Goal: Transaction & Acquisition: Download file/media

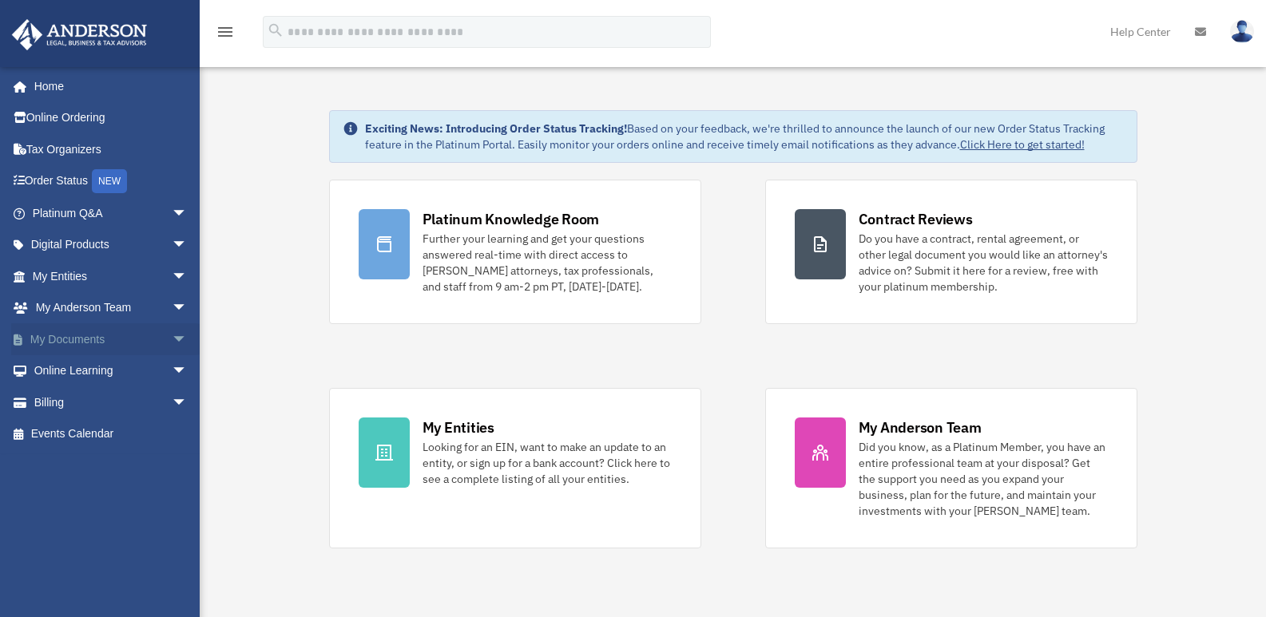
click at [172, 335] on span "arrow_drop_down" at bounding box center [188, 339] width 32 height 33
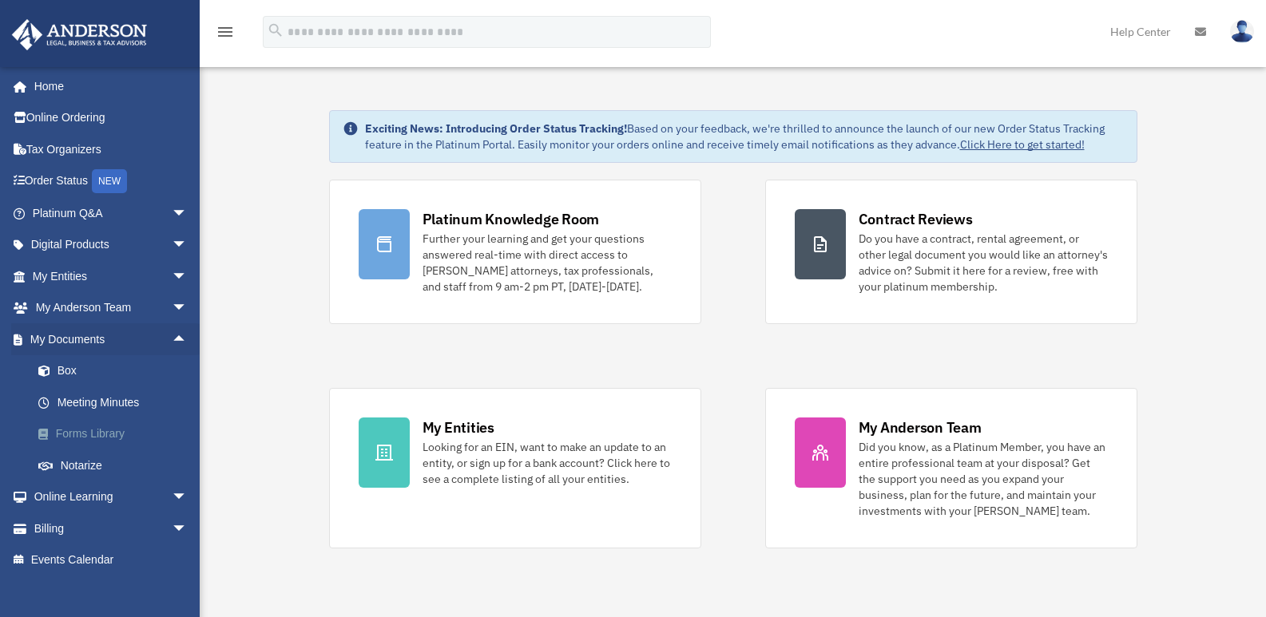
click at [97, 433] on link "Forms Library" at bounding box center [116, 435] width 189 height 32
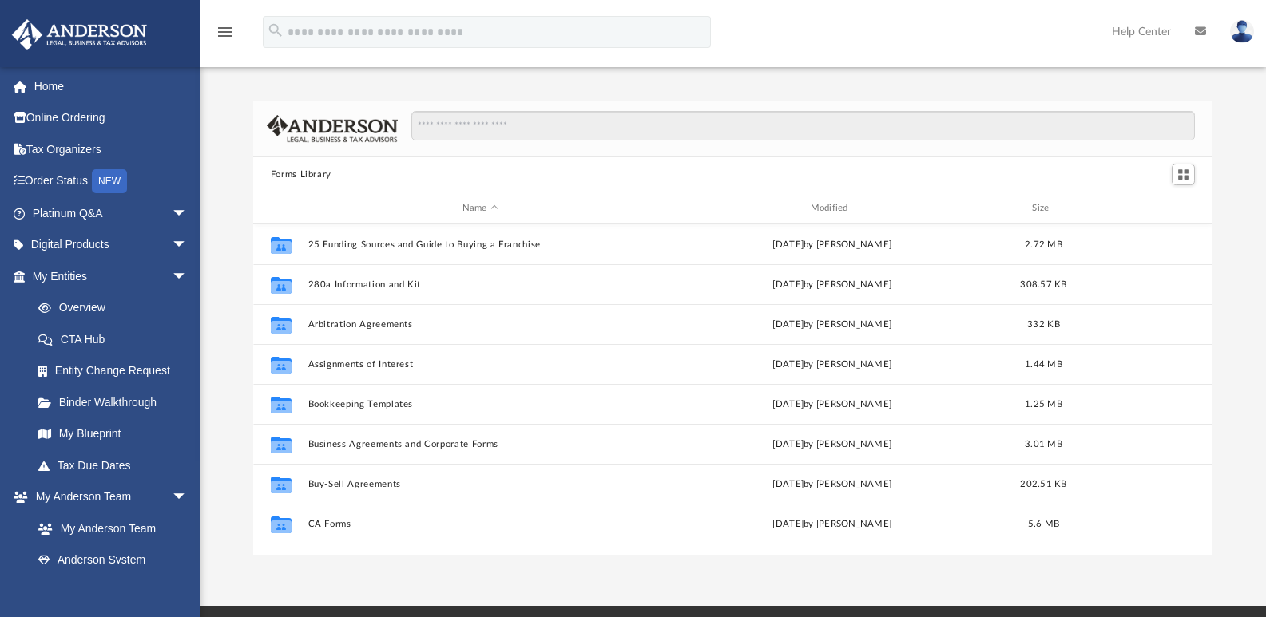
scroll to position [351, 947]
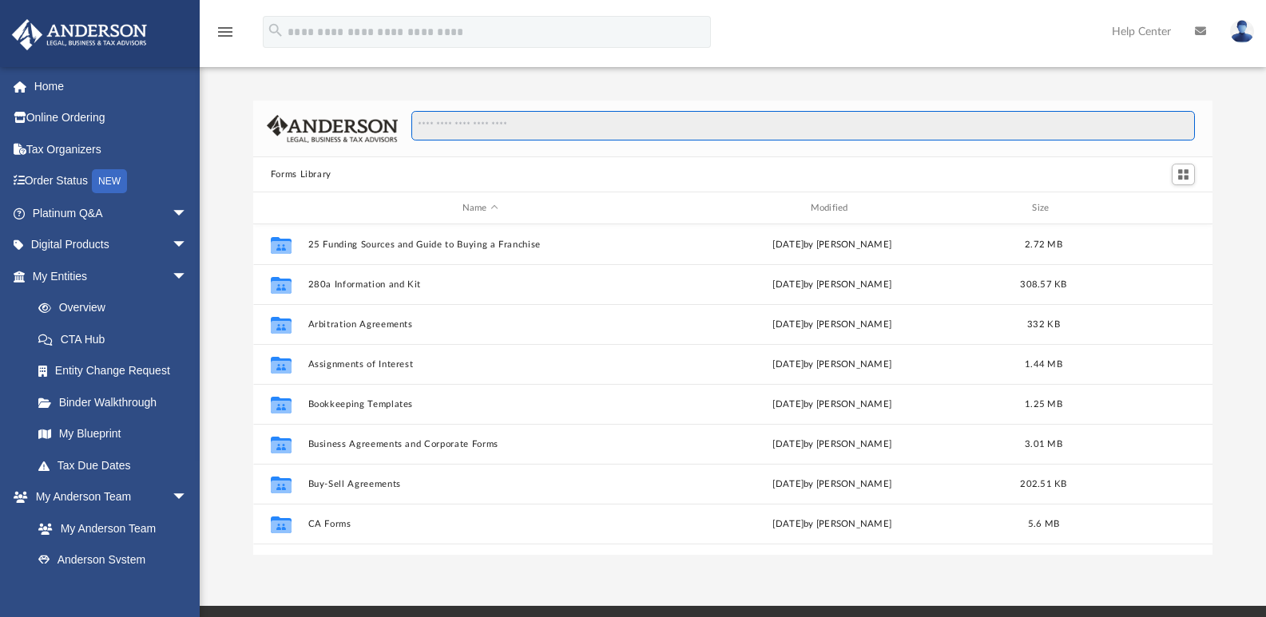
click at [502, 122] on input "Search files and folders" at bounding box center [803, 126] width 784 height 30
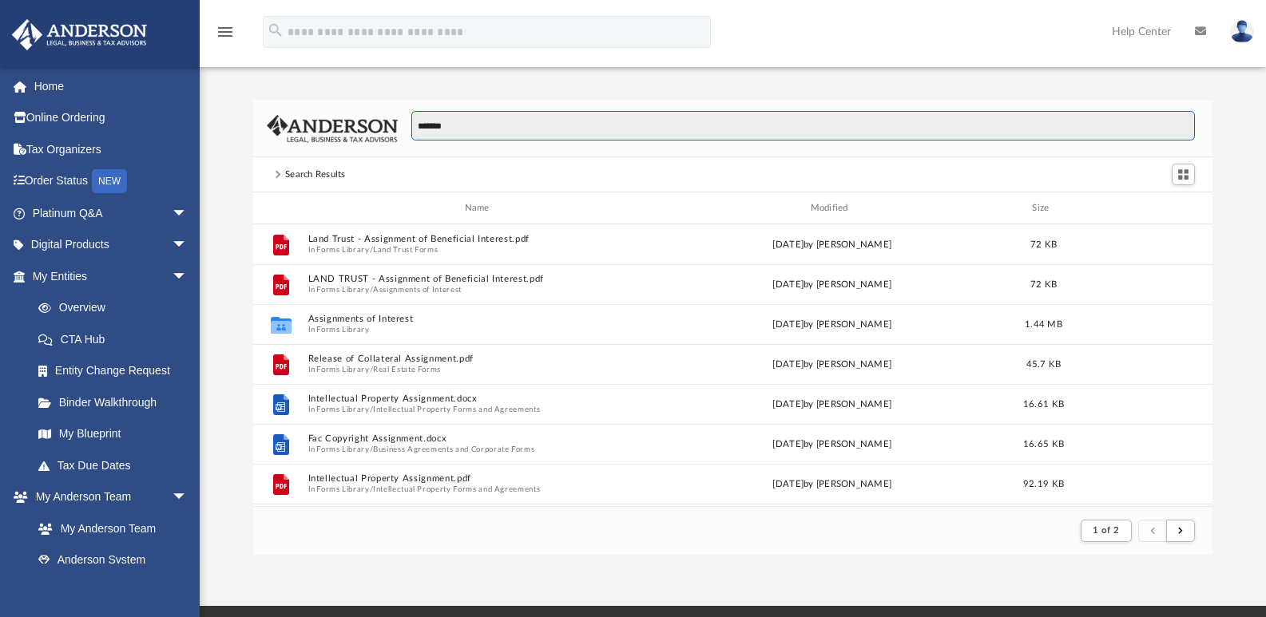
scroll to position [302, 947]
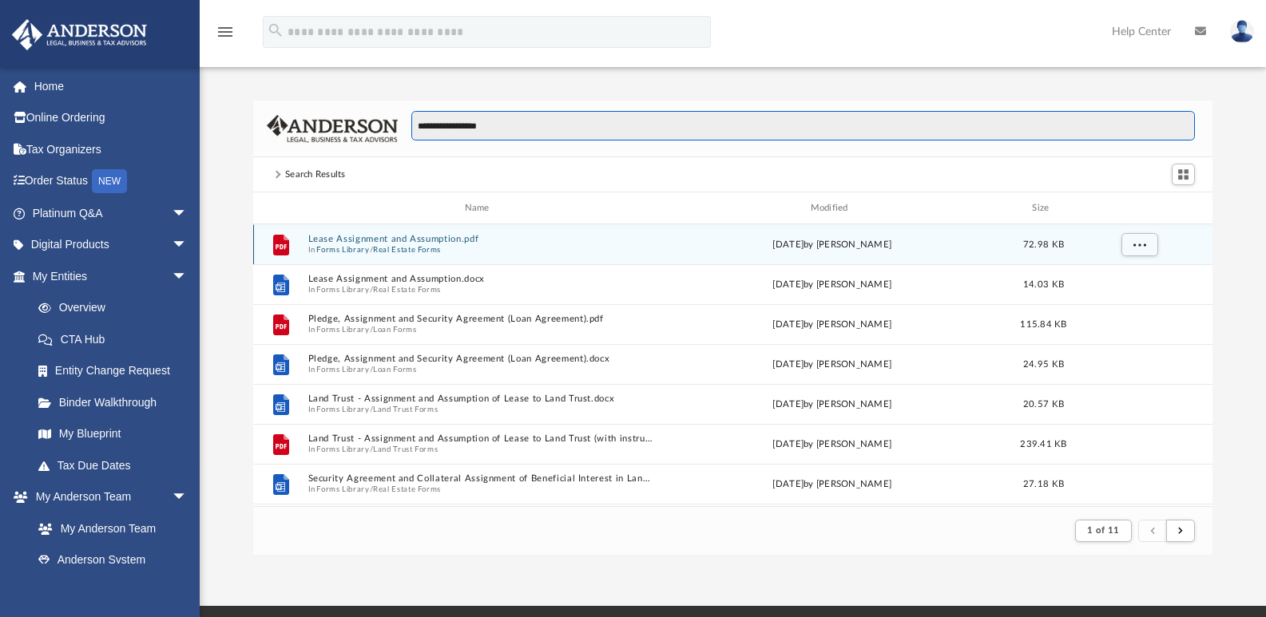
type input "**********"
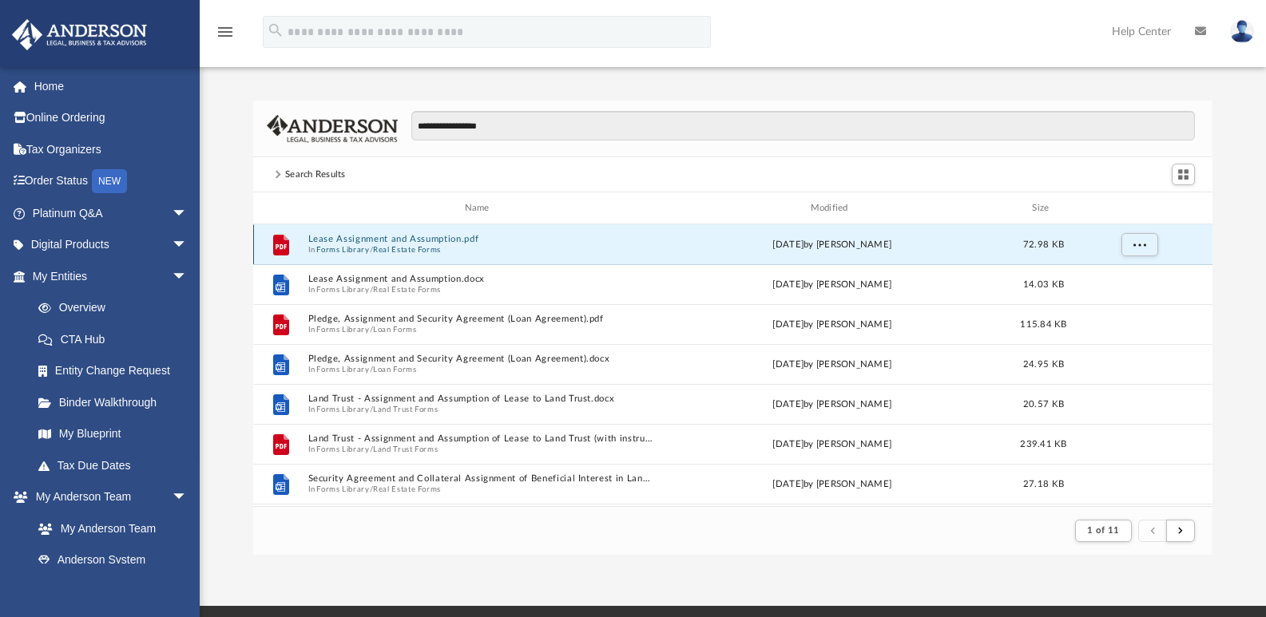
click at [452, 240] on button "Lease Assignment and Assumption.pdf" at bounding box center [480, 239] width 345 height 10
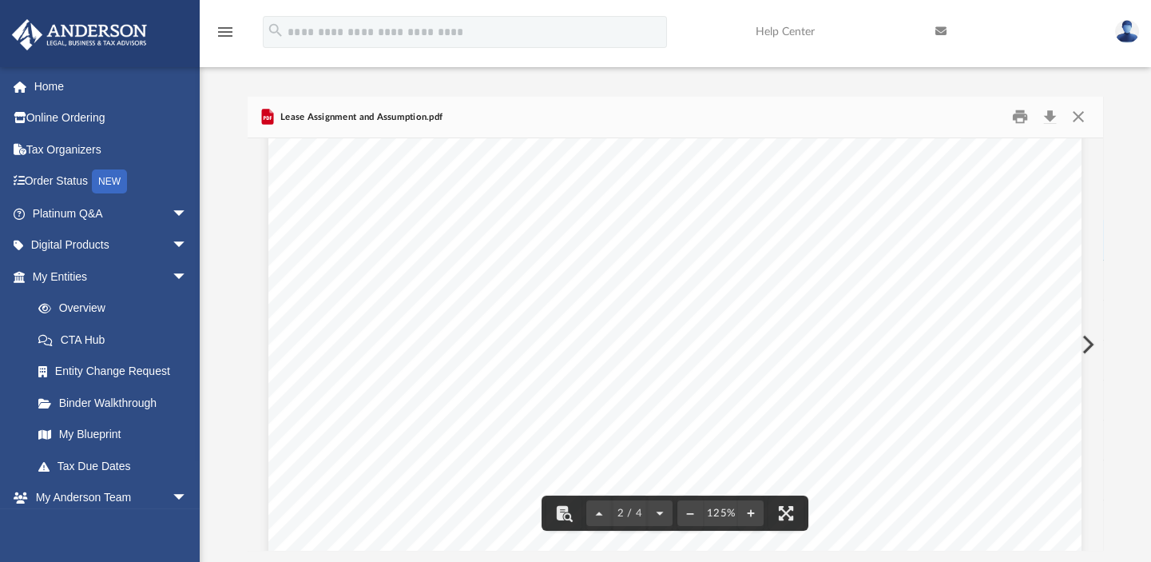
scroll to position [1590, 0]
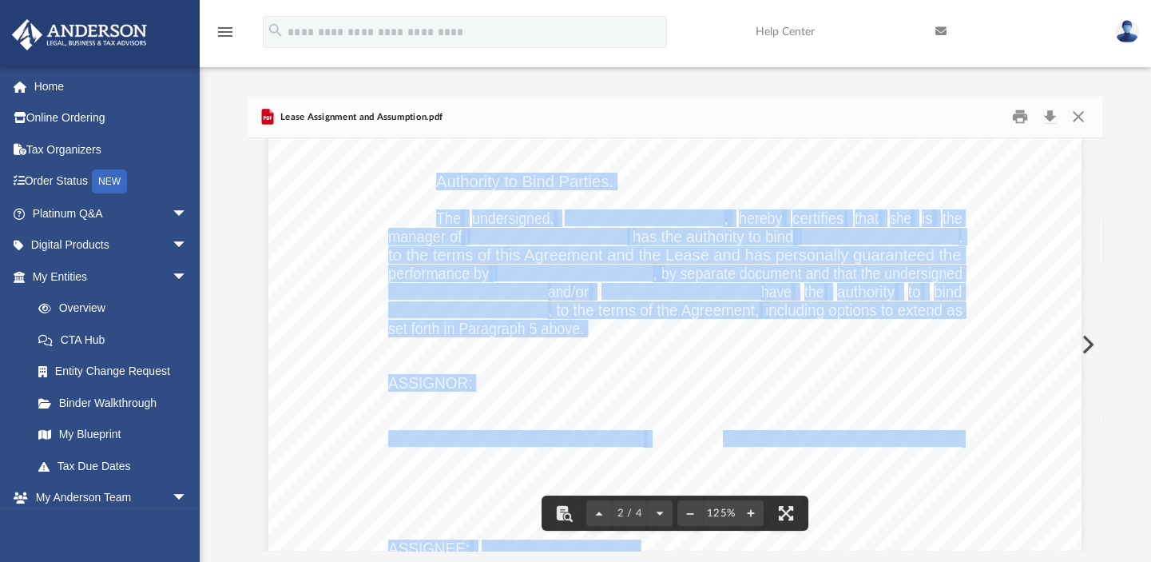
drag, startPoint x: 433, startPoint y: 179, endPoint x: 609, endPoint y: 181, distance: 175.7
click at [609, 181] on div "Lease Assignment & Assumption Page 2 of 4 Page 2 of 4 The ASSIGNEE, under this …" at bounding box center [674, 163] width 813 height 1052
click at [316, 196] on div "Lease Assignment & Assumption Page 2 of 4 Page 2 of 4 The ASSIGNEE, under this …" at bounding box center [674, 163] width 813 height 1052
click at [316, 195] on div "Lease Assignment & Assumption Page 2 of 4 Page 2 of 4 The ASSIGNEE, under this …" at bounding box center [674, 163] width 813 height 1052
click at [316, 248] on div "Lease Assignment & Assumption Page 2 of 4 Page 2 of 4 The ASSIGNEE, under this …" at bounding box center [674, 163] width 813 height 1052
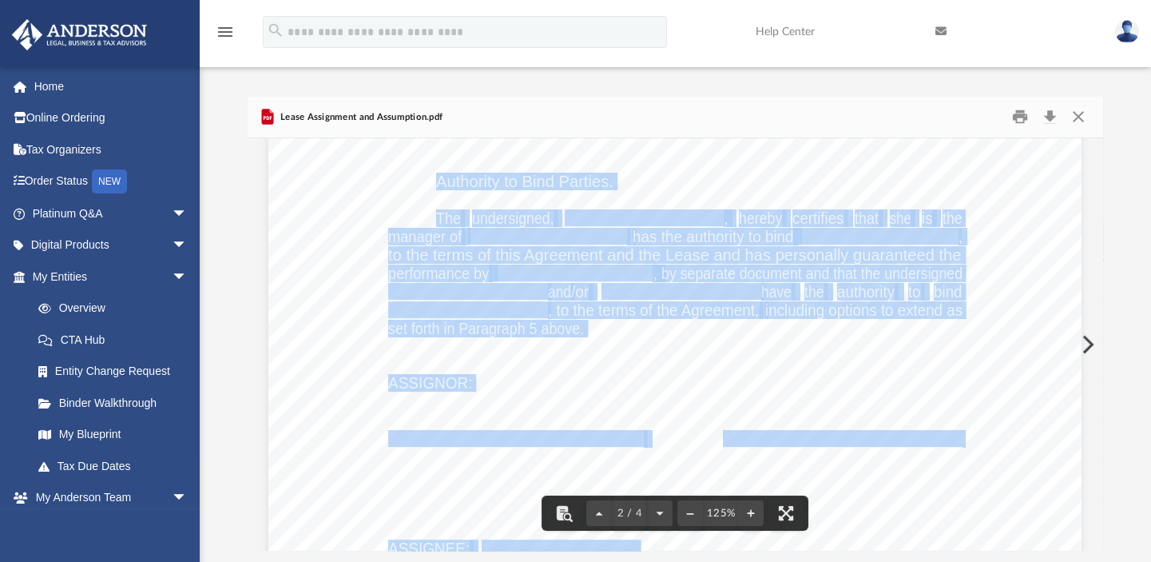
click at [899, 372] on div "Lease Assignment & Assumption Page 2 of 4 Page 2 of 4 The ASSIGNEE, under this …" at bounding box center [674, 163] width 813 height 1052
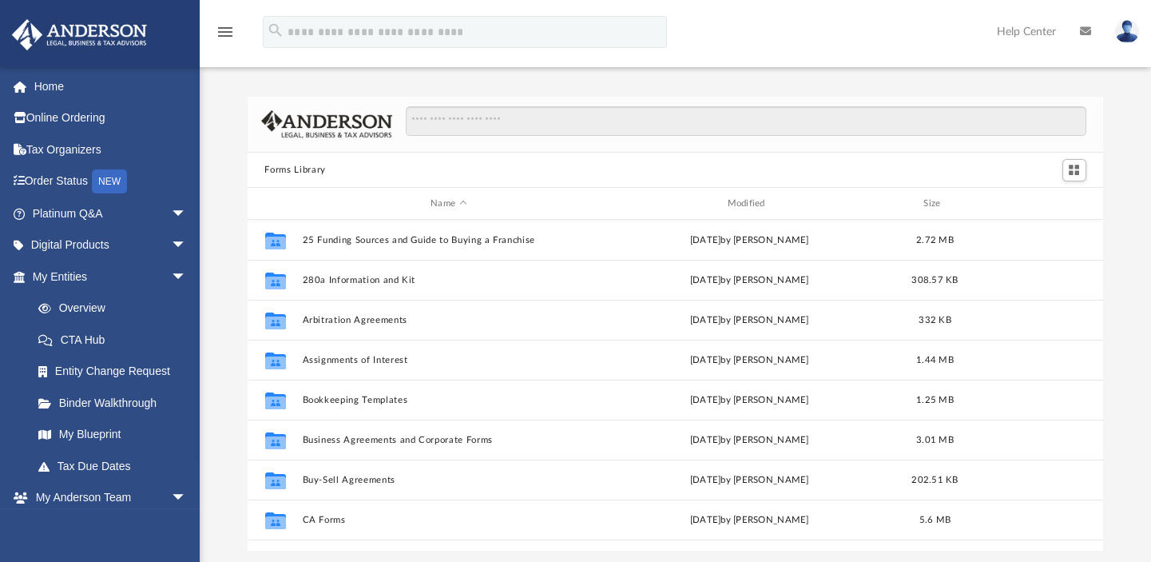
scroll to position [351, 845]
click at [480, 129] on input "Search files and folders" at bounding box center [746, 121] width 680 height 30
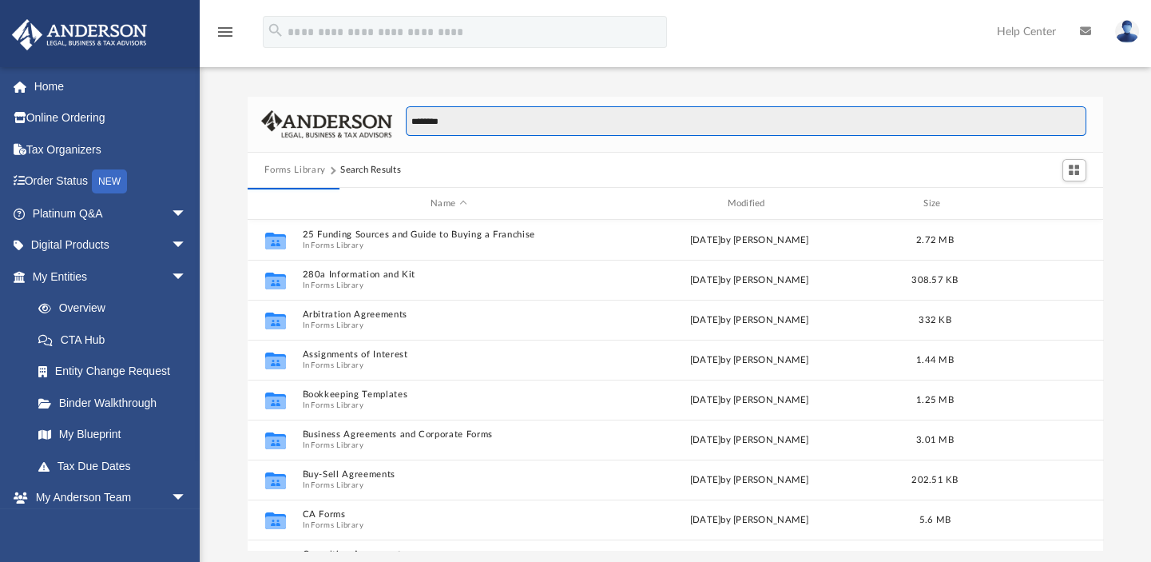
scroll to position [304, 845]
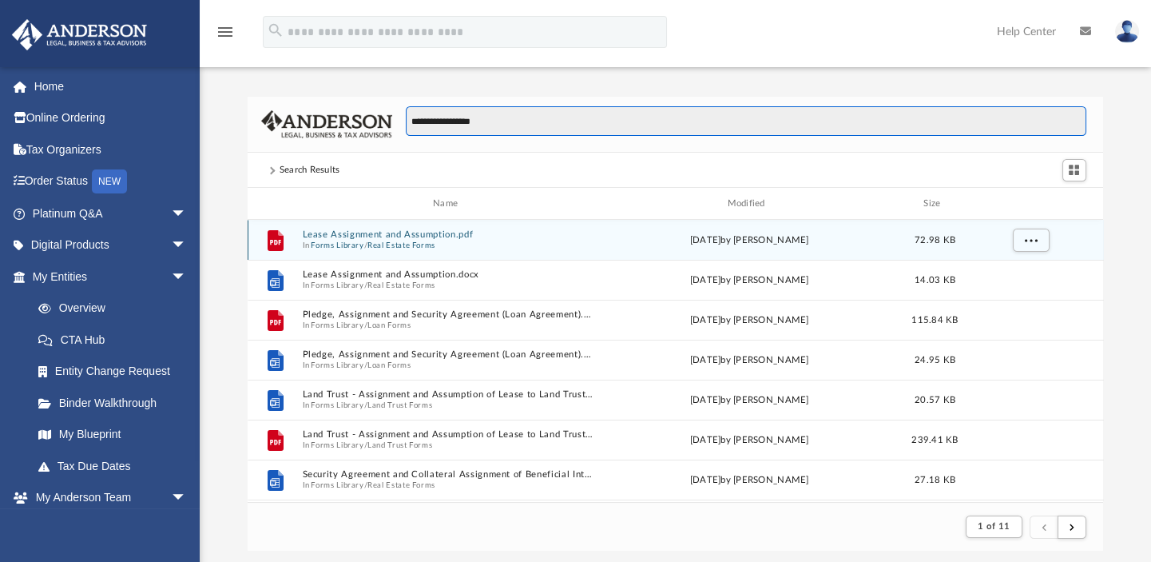
type input "**********"
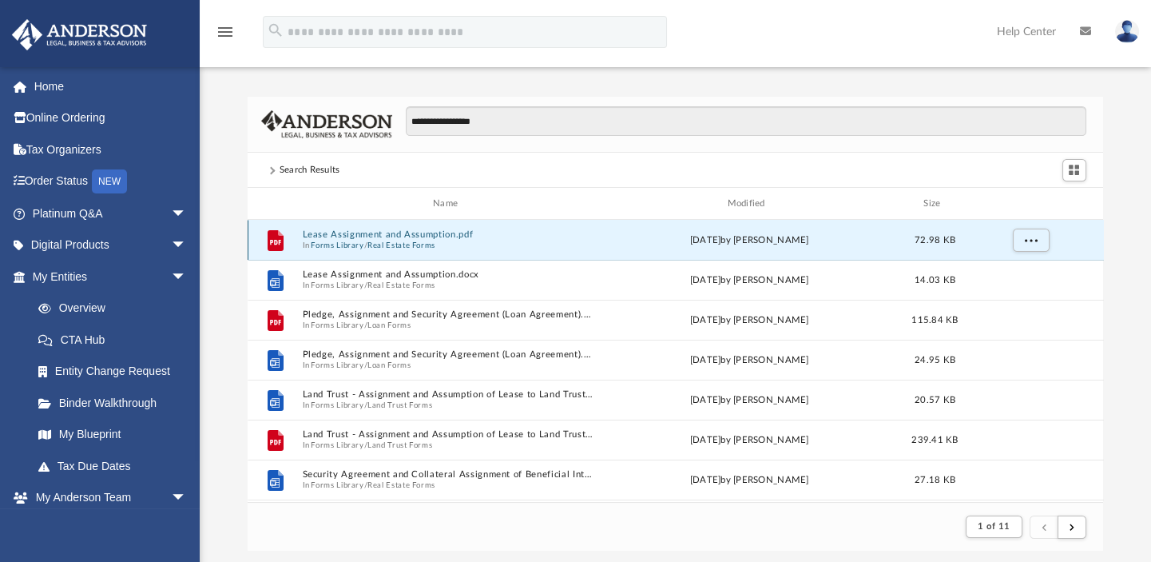
click at [411, 239] on button "Lease Assignment and Assumption.pdf" at bounding box center [448, 235] width 293 height 10
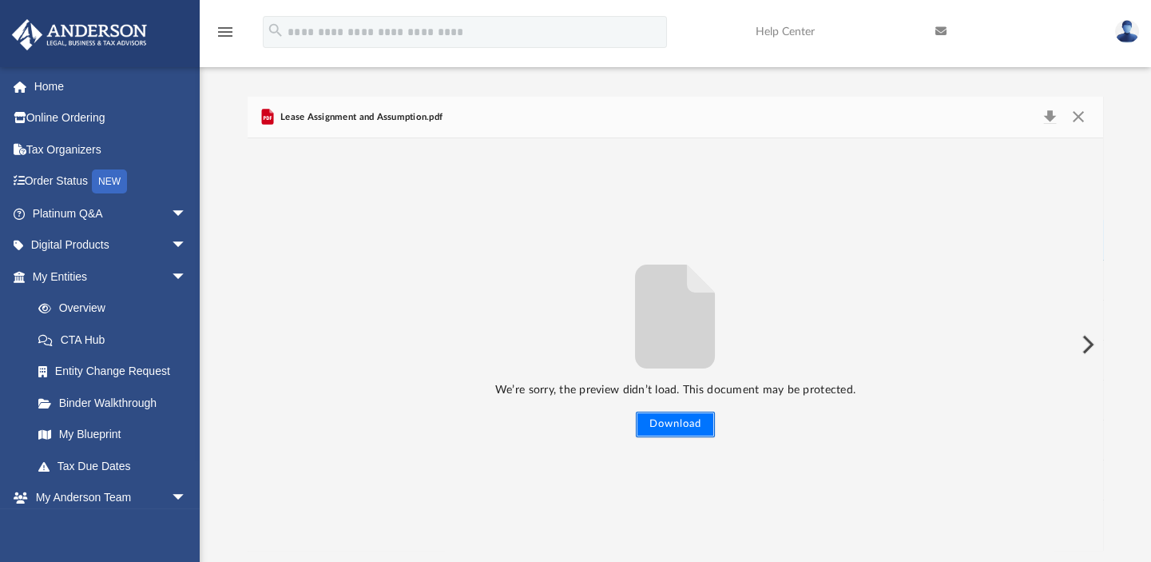
click at [671, 427] on button "Download" at bounding box center [675, 424] width 79 height 26
